Goal: Information Seeking & Learning: Understand process/instructions

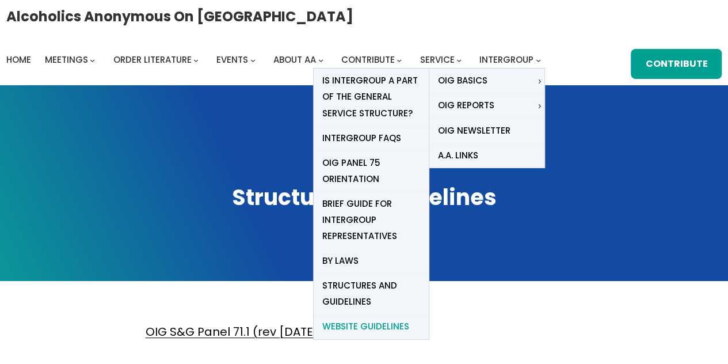
click at [381, 324] on span "Website Guidelines" at bounding box center [365, 326] width 87 height 16
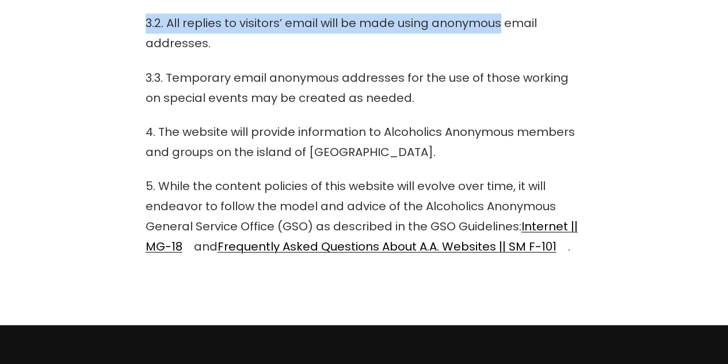
scroll to position [1019, 0]
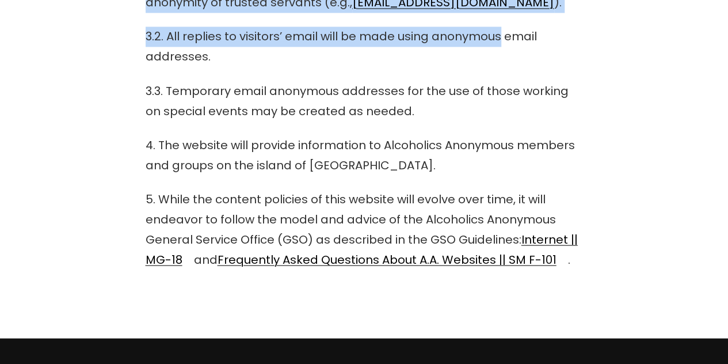
drag, startPoint x: 146, startPoint y: 85, endPoint x: 590, endPoint y: 278, distance: 484.3
copy div "Lore Ipsumdolor Sitamet Consectetu – Adipisc El SED Doeiusmo Temporinc 6/0/5682…"
